Goal: Information Seeking & Learning: Learn about a topic

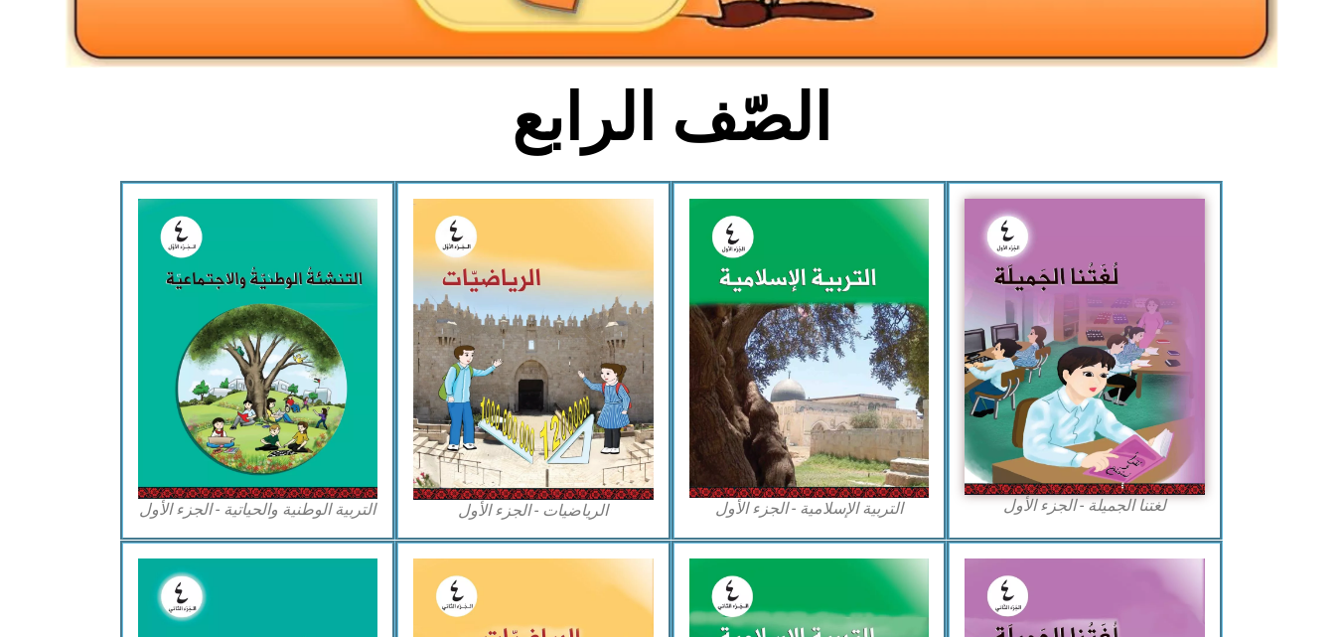
scroll to position [442, 0]
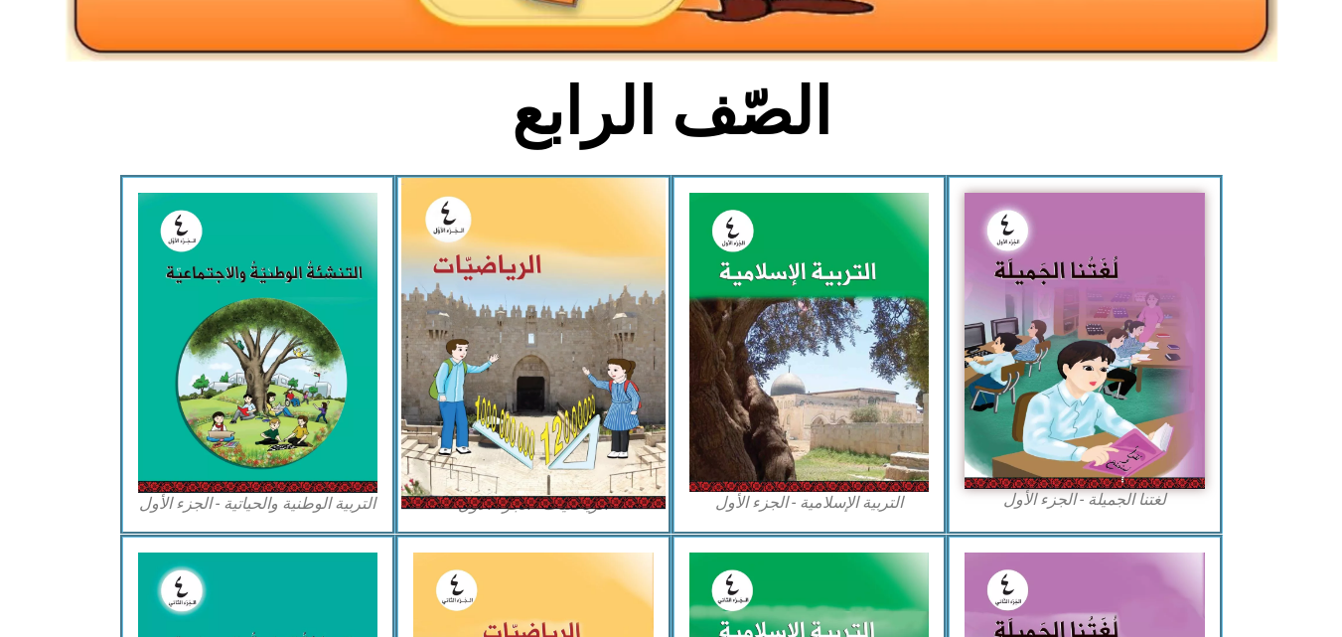
click at [496, 339] on img at bounding box center [533, 343] width 264 height 331
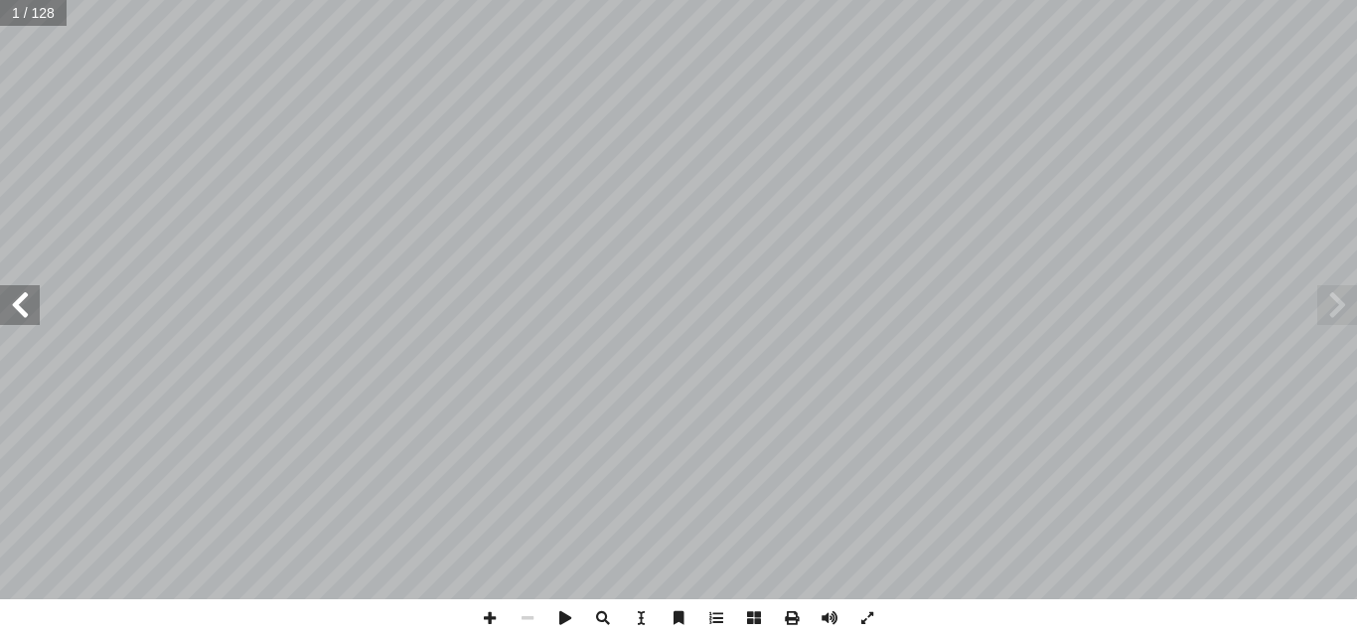
click at [19, 307] on span at bounding box center [20, 305] width 40 height 40
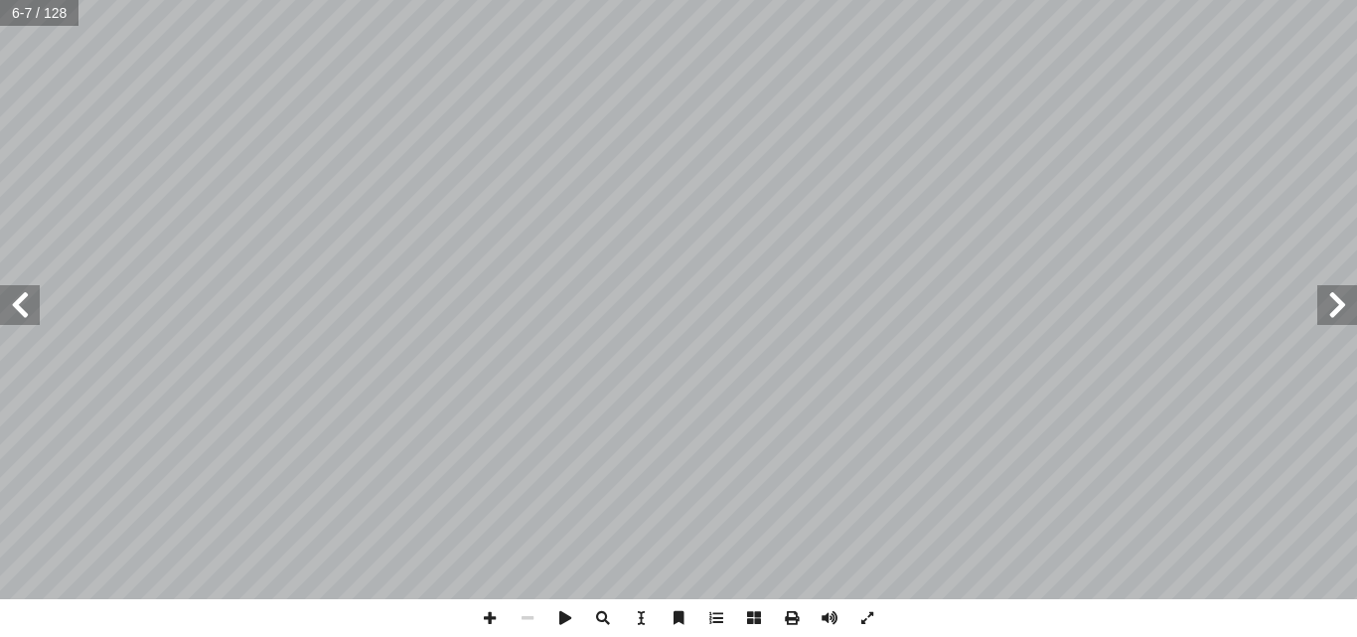
click at [19, 307] on span at bounding box center [20, 305] width 40 height 40
click at [19, 299] on span at bounding box center [20, 305] width 40 height 40
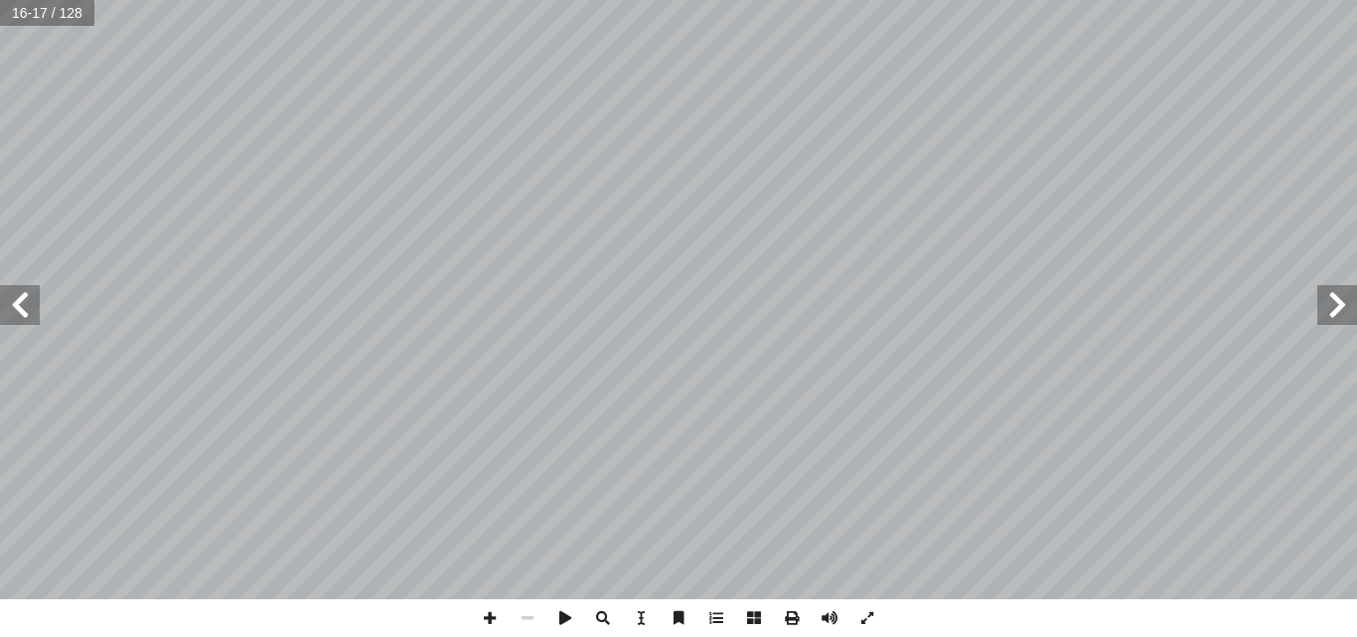
click at [19, 299] on span at bounding box center [20, 305] width 40 height 40
click at [13, 307] on span at bounding box center [20, 305] width 40 height 40
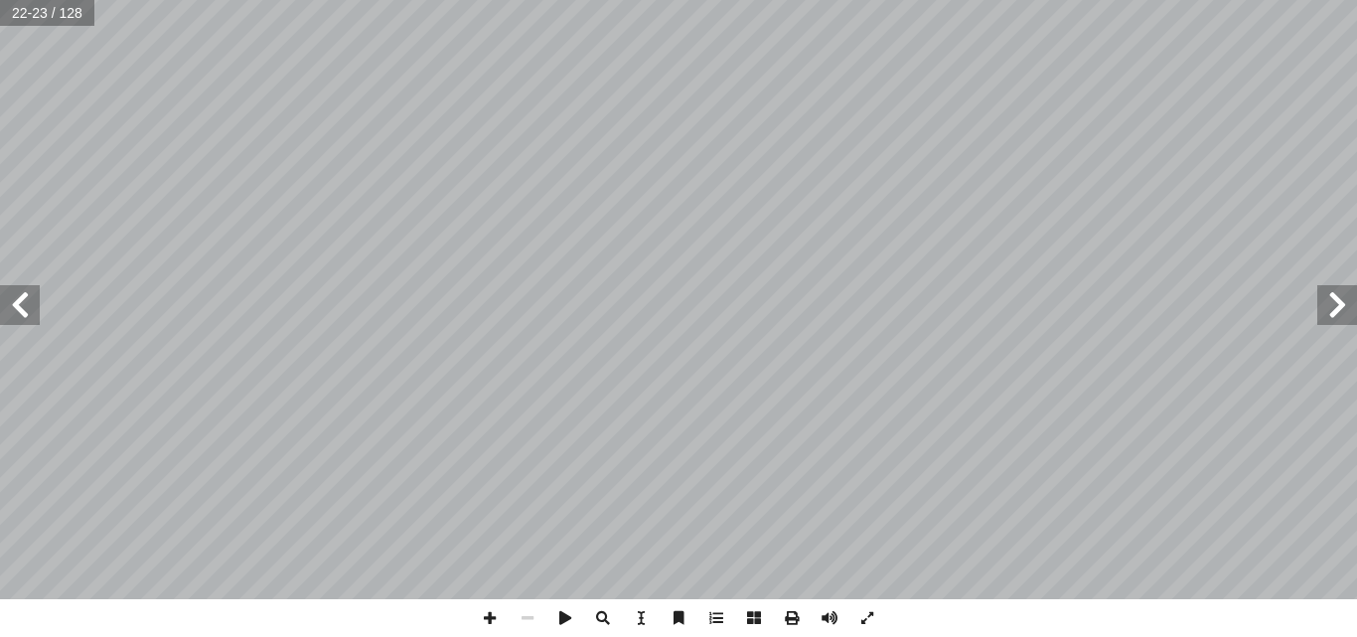
click at [13, 307] on span at bounding box center [20, 305] width 40 height 40
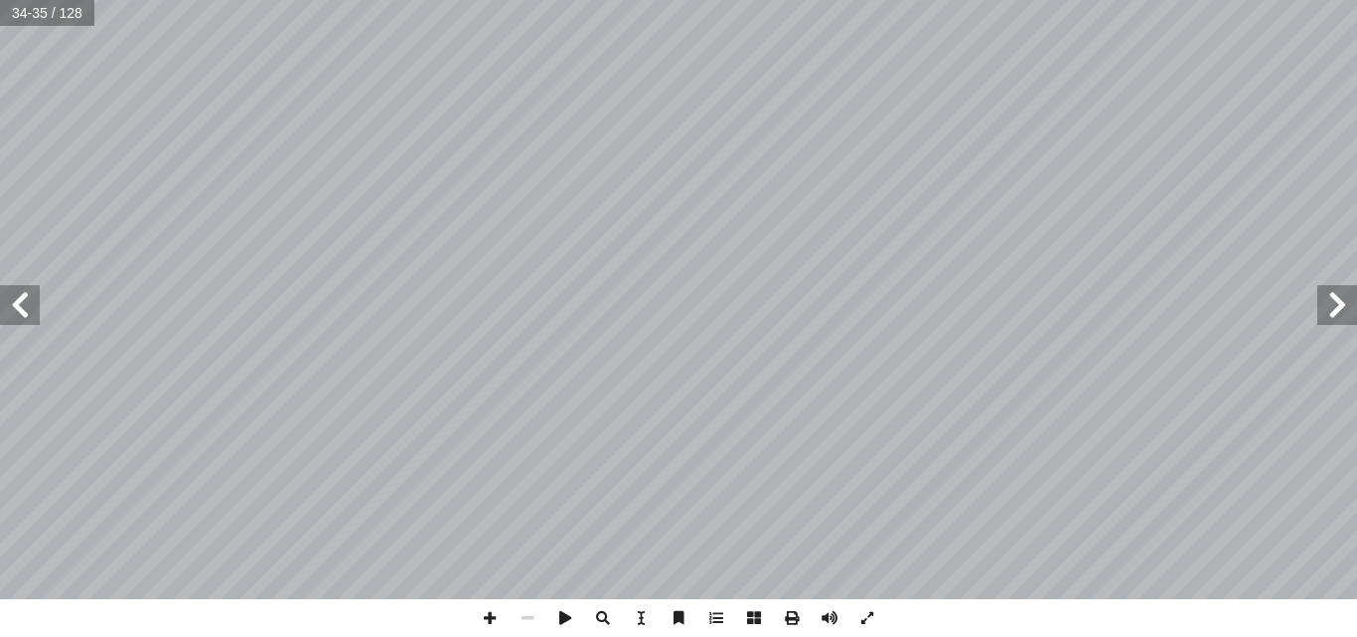
click at [13, 307] on span at bounding box center [20, 305] width 40 height 40
click at [36, 318] on span at bounding box center [20, 305] width 40 height 40
click at [497, 610] on span at bounding box center [490, 618] width 38 height 38
click at [495, 610] on span at bounding box center [490, 618] width 38 height 38
